Goal: Task Accomplishment & Management: Manage account settings

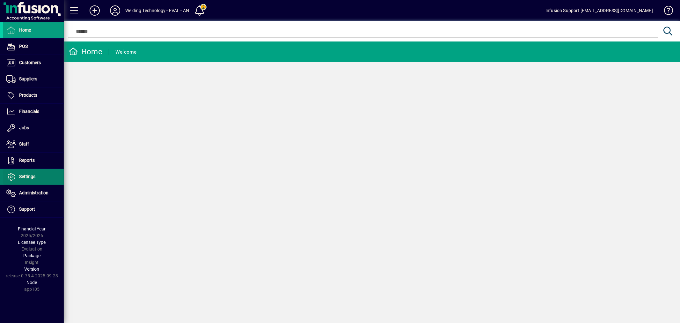
click at [33, 178] on span "Settings" at bounding box center [27, 176] width 16 height 5
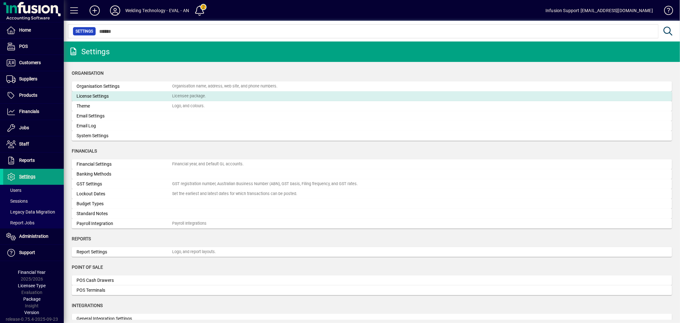
click at [97, 95] on div "License Settings" at bounding box center [125, 96] width 96 height 7
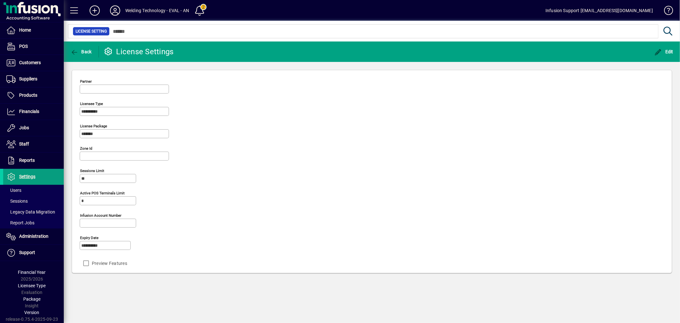
type input "**********"
drag, startPoint x: 668, startPoint y: 46, endPoint x: 234, endPoint y: 214, distance: 465.4
click at [668, 47] on span "button" at bounding box center [664, 51] width 22 height 15
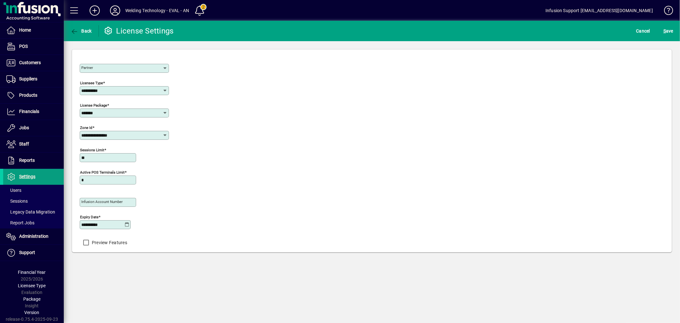
drag, startPoint x: 115, startPoint y: 227, endPoint x: -9, endPoint y: 207, distance: 125.5
click at [0, 207] on html "**********" at bounding box center [340, 161] width 680 height 323
type input "**********"
click at [664, 30] on span "S" at bounding box center [664, 30] width 3 height 5
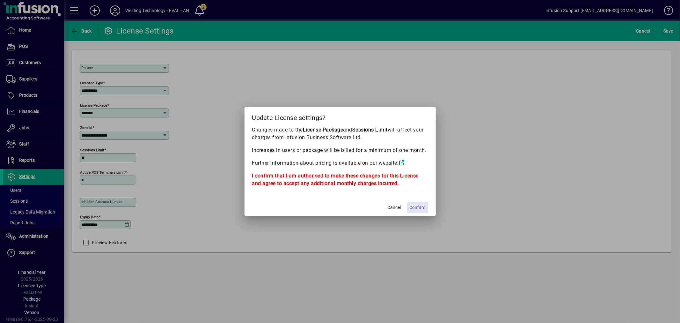
click at [420, 207] on span "Confirm" at bounding box center [418, 207] width 16 height 7
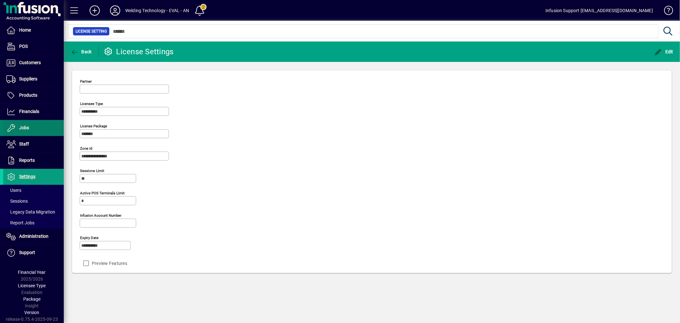
drag, startPoint x: 254, startPoint y: 96, endPoint x: 57, endPoint y: 129, distance: 199.9
click at [249, 98] on div "**********" at bounding box center [372, 173] width 584 height 193
click at [29, 176] on span "Settings" at bounding box center [27, 176] width 16 height 5
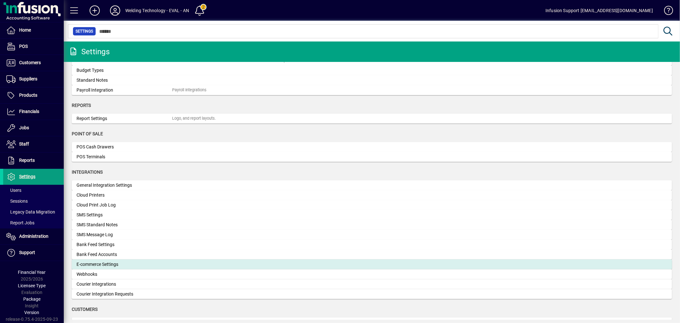
scroll to position [134, 0]
click at [106, 264] on div "E-commerce Settings" at bounding box center [125, 263] width 96 height 7
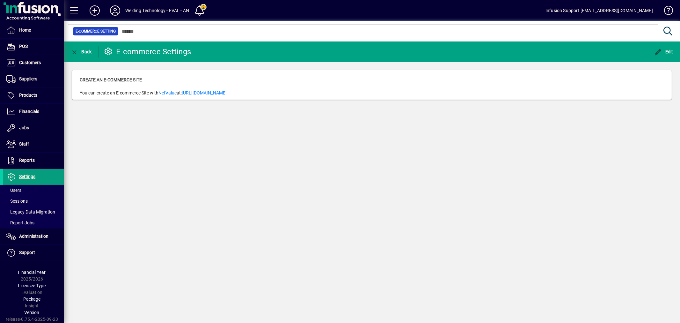
drag, startPoint x: 154, startPoint y: 208, endPoint x: 106, endPoint y: 172, distance: 60.6
click at [154, 207] on div "Back E-commerce Settings Edit Create an E-commerce Site You can create an E-com…" at bounding box center [372, 181] width 616 height 281
click at [33, 177] on span "Settings" at bounding box center [27, 176] width 16 height 5
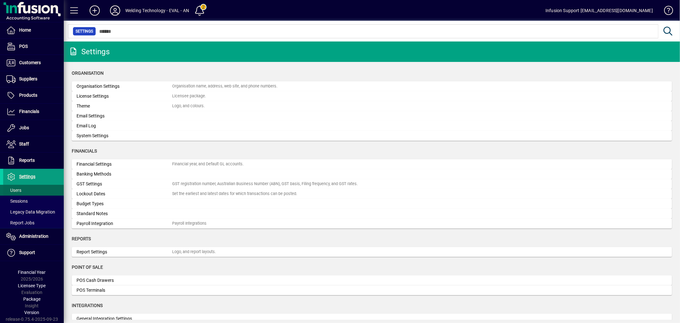
click at [36, 193] on span at bounding box center [33, 189] width 61 height 15
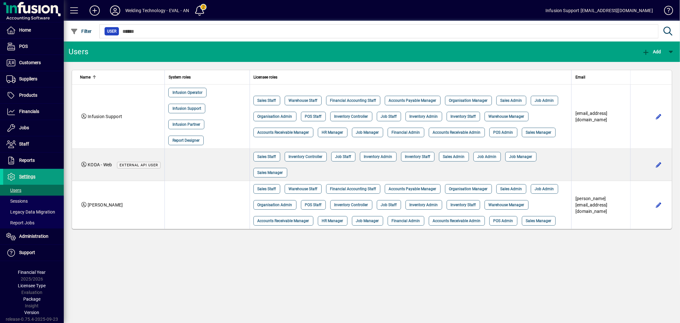
drag, startPoint x: 210, startPoint y: 270, endPoint x: 123, endPoint y: 277, distance: 87.3
click at [120, 278] on div "Users Add Name System roles Licensee roles Email Infusion Support Infusion Oper…" at bounding box center [372, 181] width 616 height 281
click at [113, 10] on icon at bounding box center [115, 10] width 13 height 10
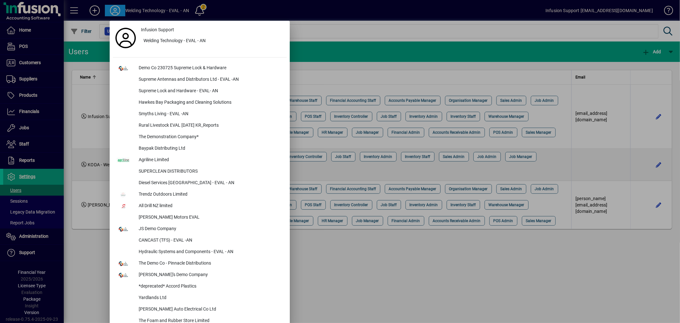
scroll to position [409, 0]
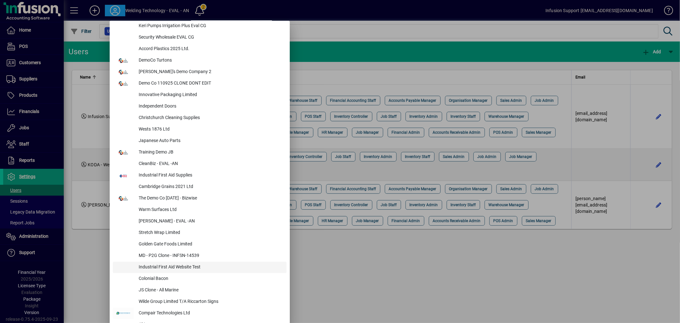
click at [188, 267] on div "Industrial First Aid Website Test" at bounding box center [210, 266] width 153 height 11
